Goal: Task Accomplishment & Management: Use online tool/utility

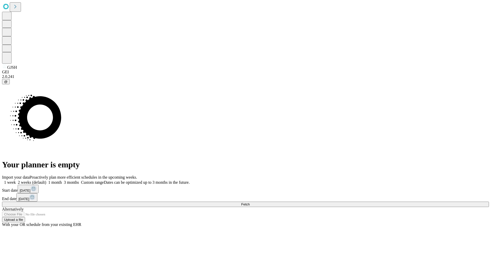
click at [250, 203] on span "Fetch" at bounding box center [245, 205] width 8 height 4
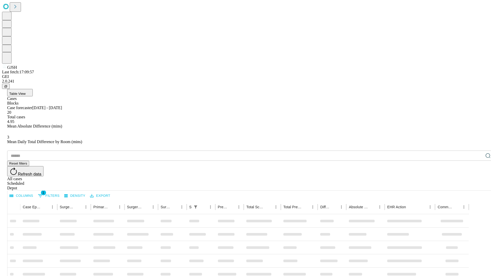
click at [478, 186] on div "Depot" at bounding box center [250, 188] width 487 height 5
